Goal: Information Seeking & Learning: Learn about a topic

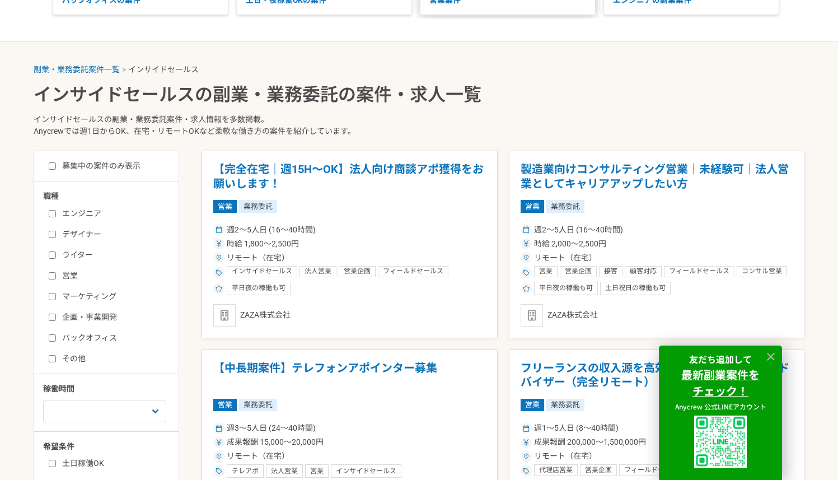
scroll to position [189, 0]
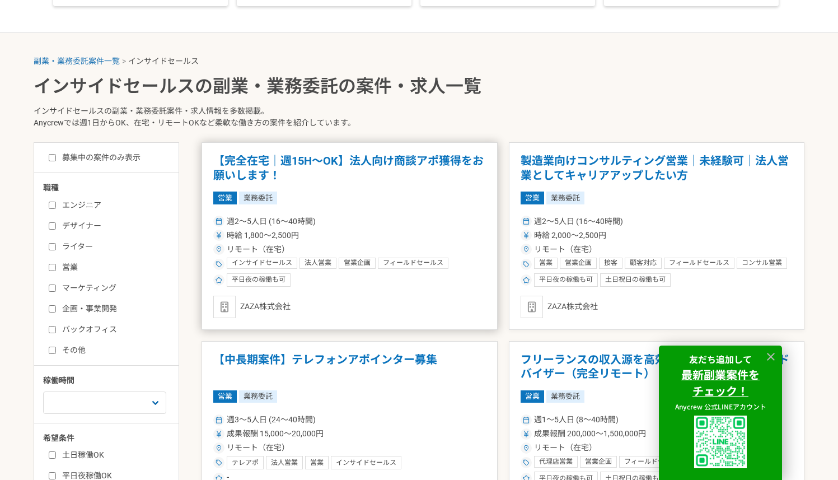
click at [378, 165] on h1 "【完全在宅｜週15H〜OK】法人向け商談アポ獲得をお願いします！" at bounding box center [349, 168] width 273 height 29
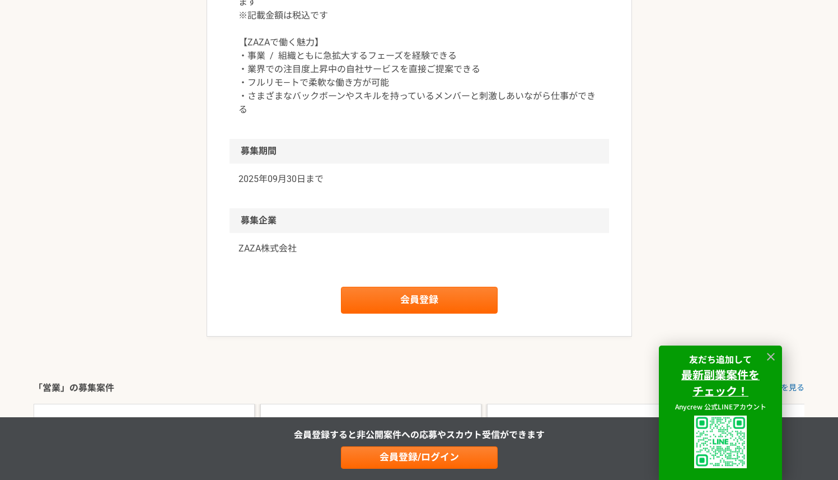
scroll to position [1500, 0]
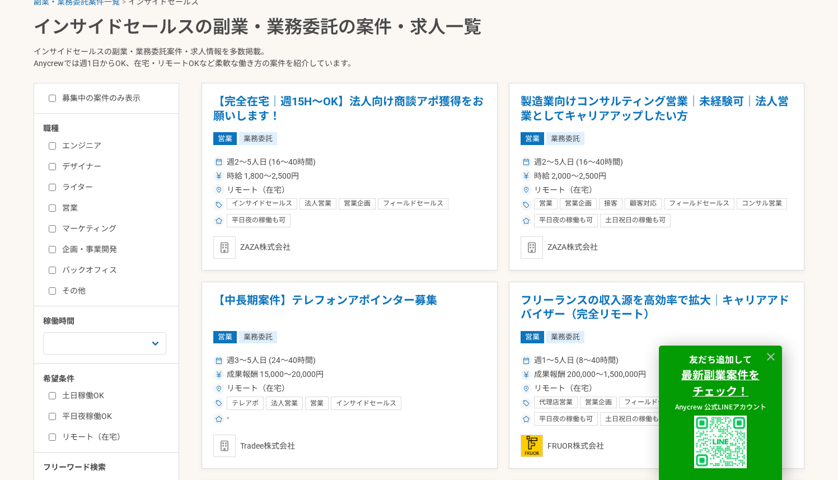
scroll to position [250, 0]
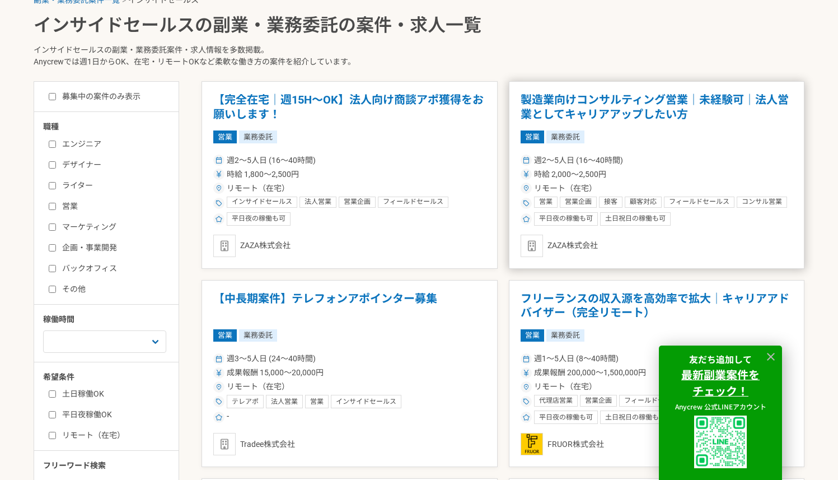
click at [619, 97] on h1 "製造業向けコンサルティング営業｜未経験可｜法人営業としてキャリアアップしたい方" at bounding box center [657, 107] width 273 height 29
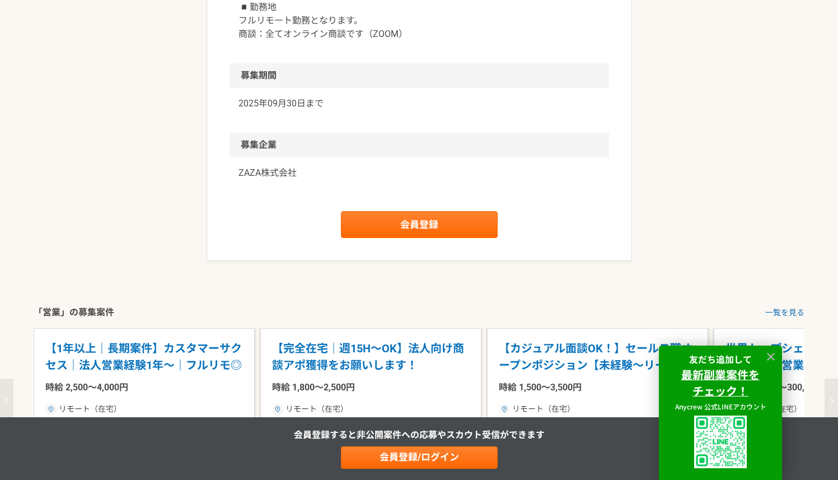
scroll to position [1670, 0]
